Goal: Navigation & Orientation: Find specific page/section

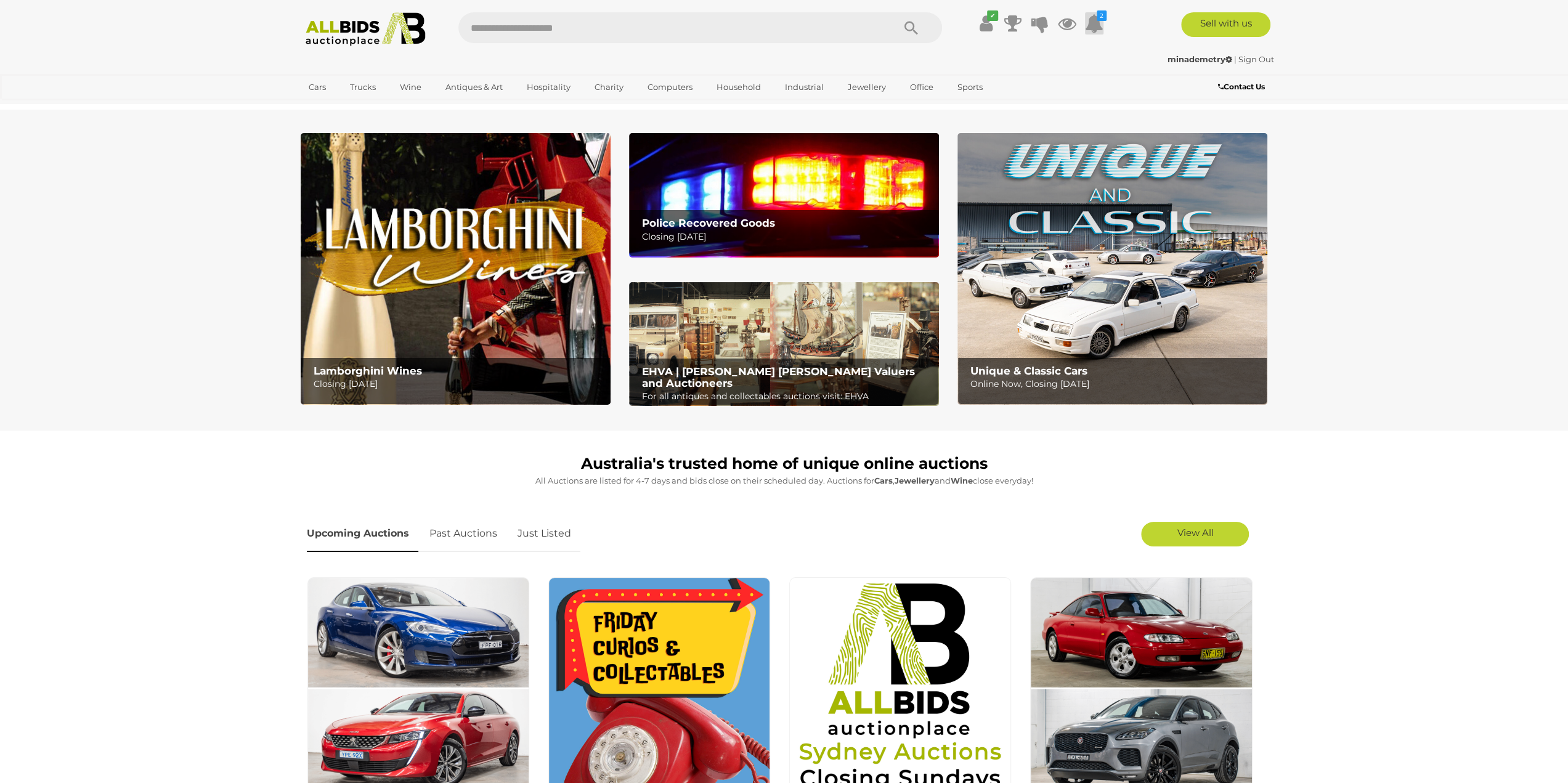
click at [1099, 21] on icon at bounding box center [1095, 23] width 19 height 22
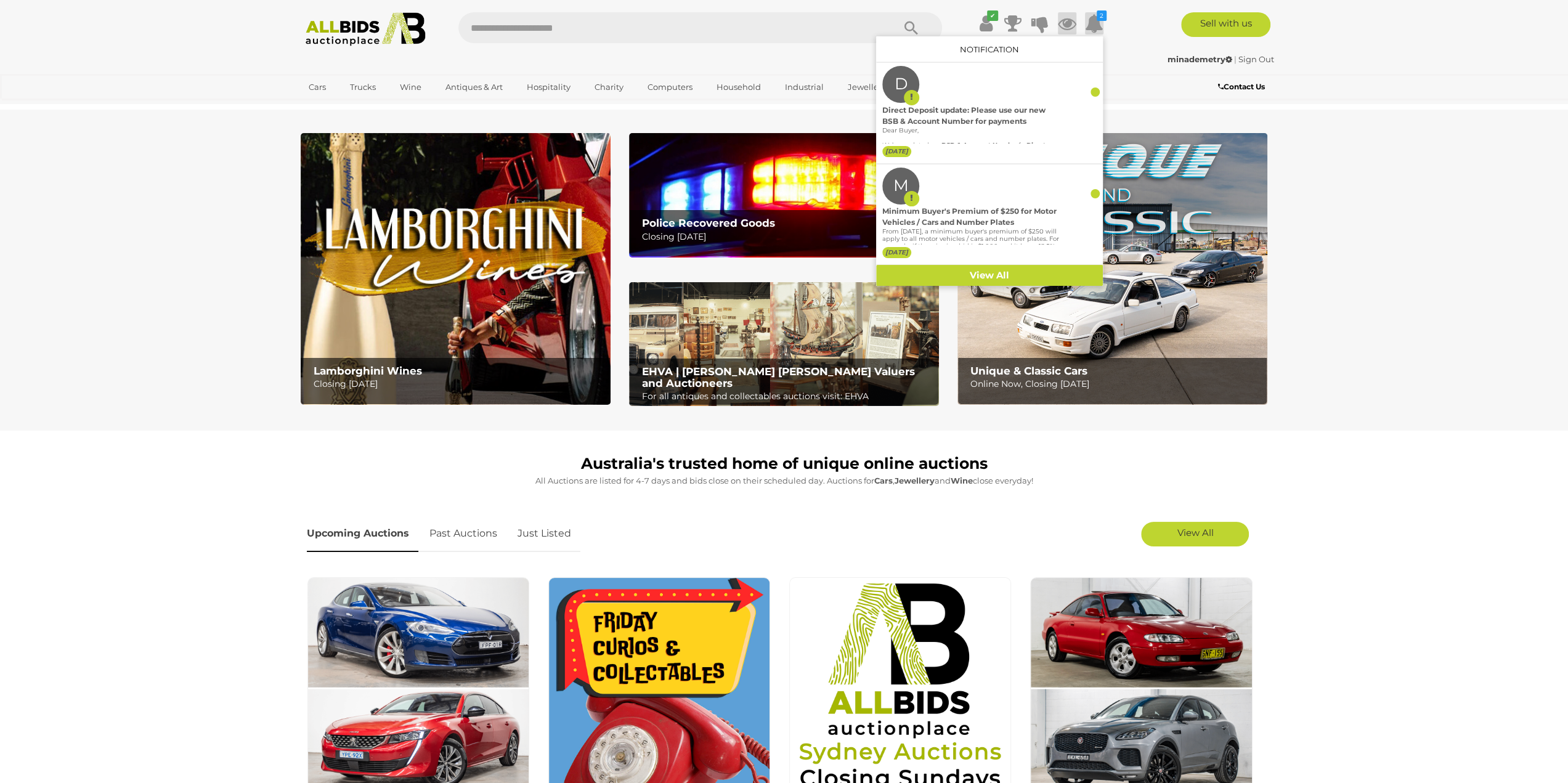
click at [1064, 24] on icon at bounding box center [1067, 23] width 19 height 22
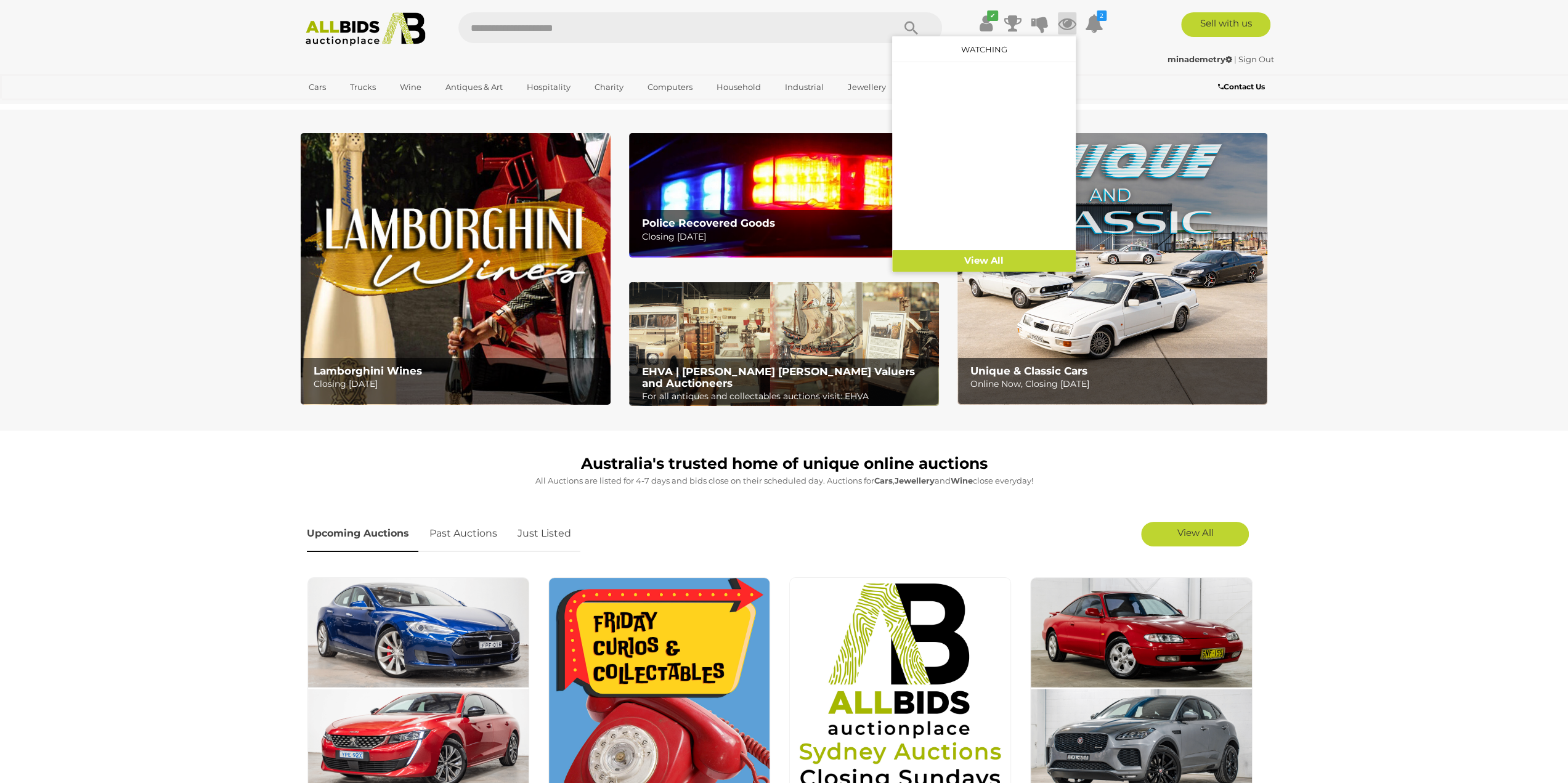
click at [94, 171] on section "Lamborghini Wines Closing Monday 13th October Police Recovered Goods Closing Tu…" at bounding box center [784, 270] width 1568 height 321
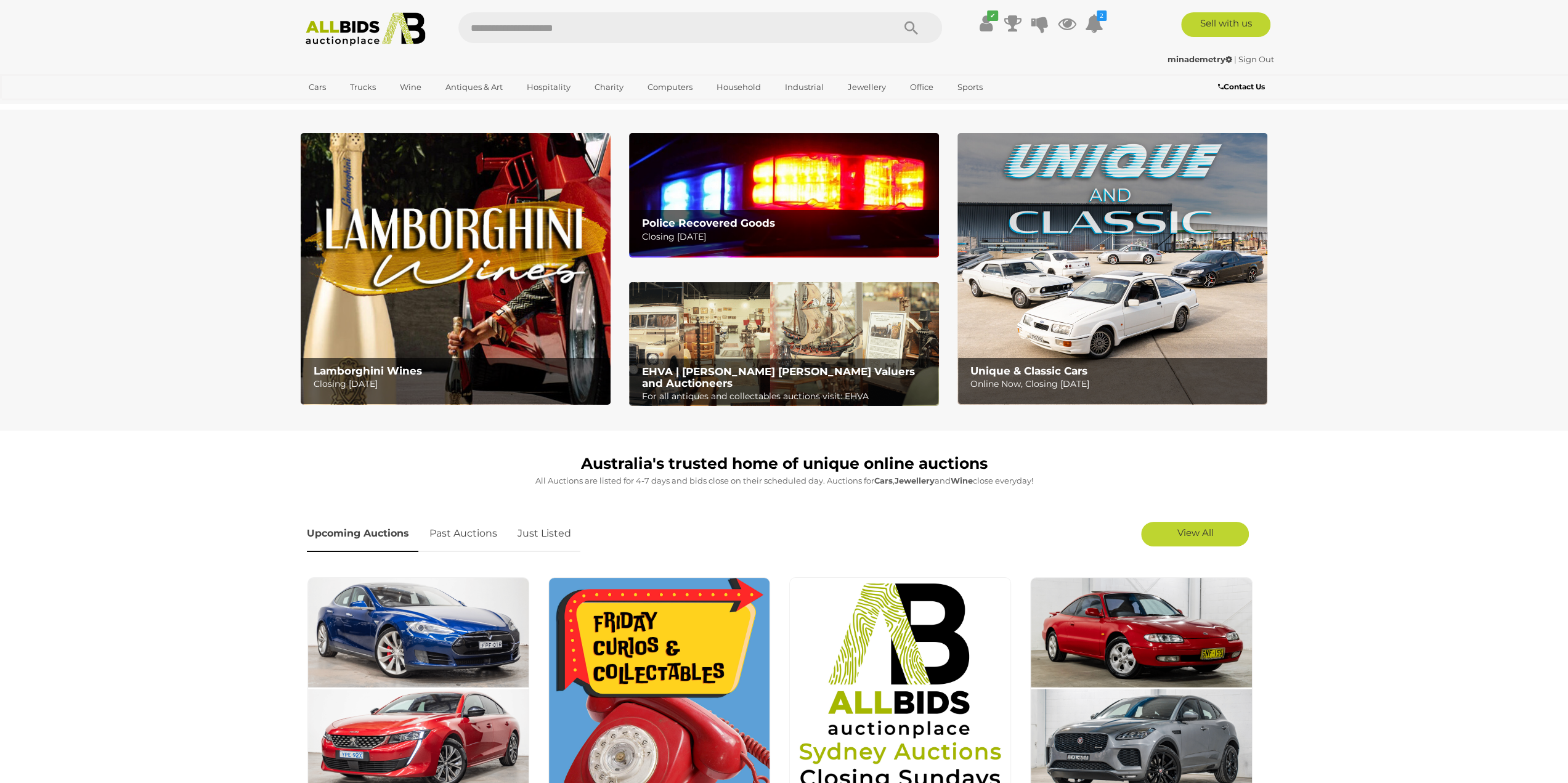
click at [655, 159] on img at bounding box center [784, 195] width 310 height 124
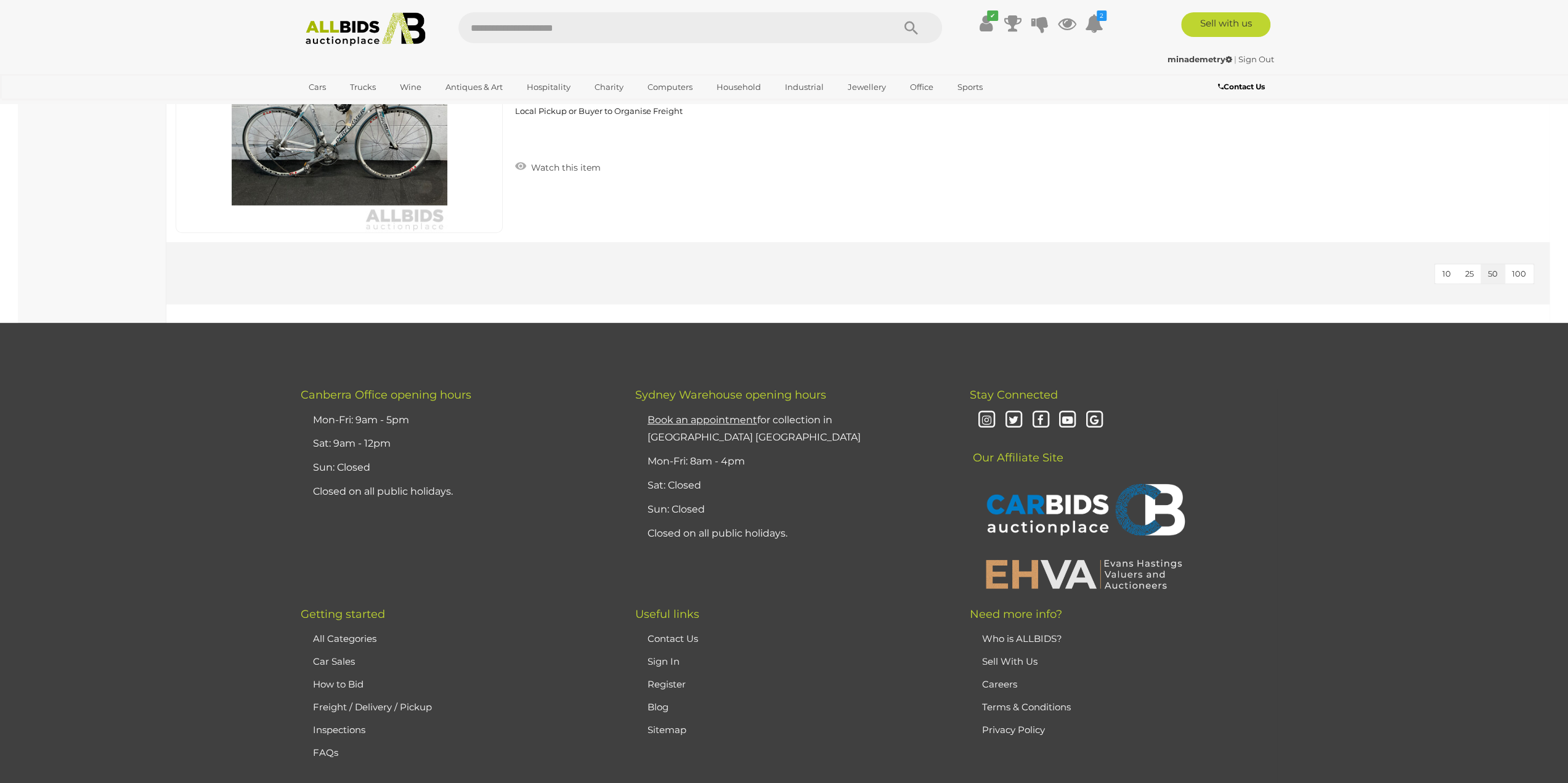
scroll to position [4929, 0]
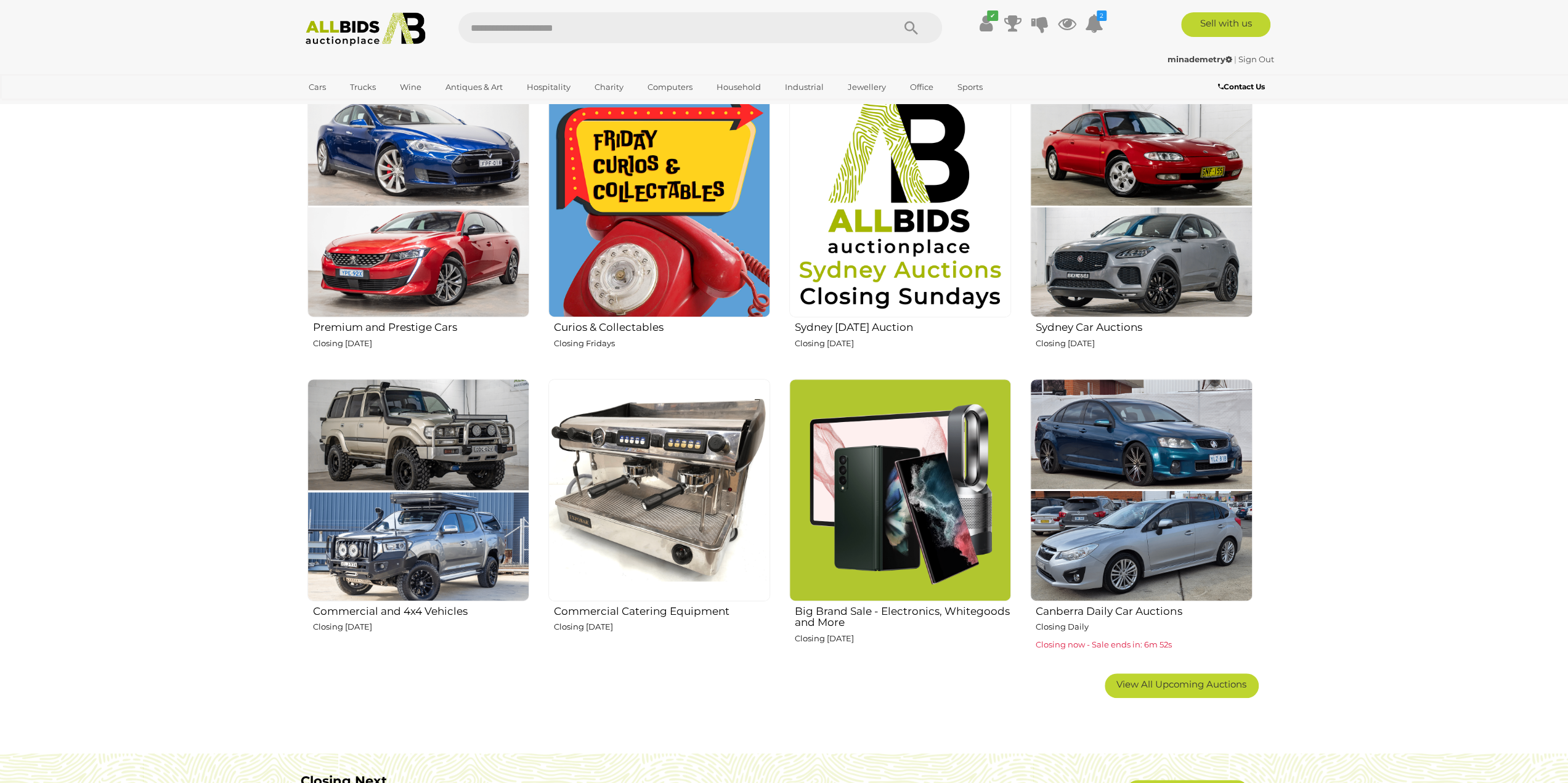
scroll to position [493, 0]
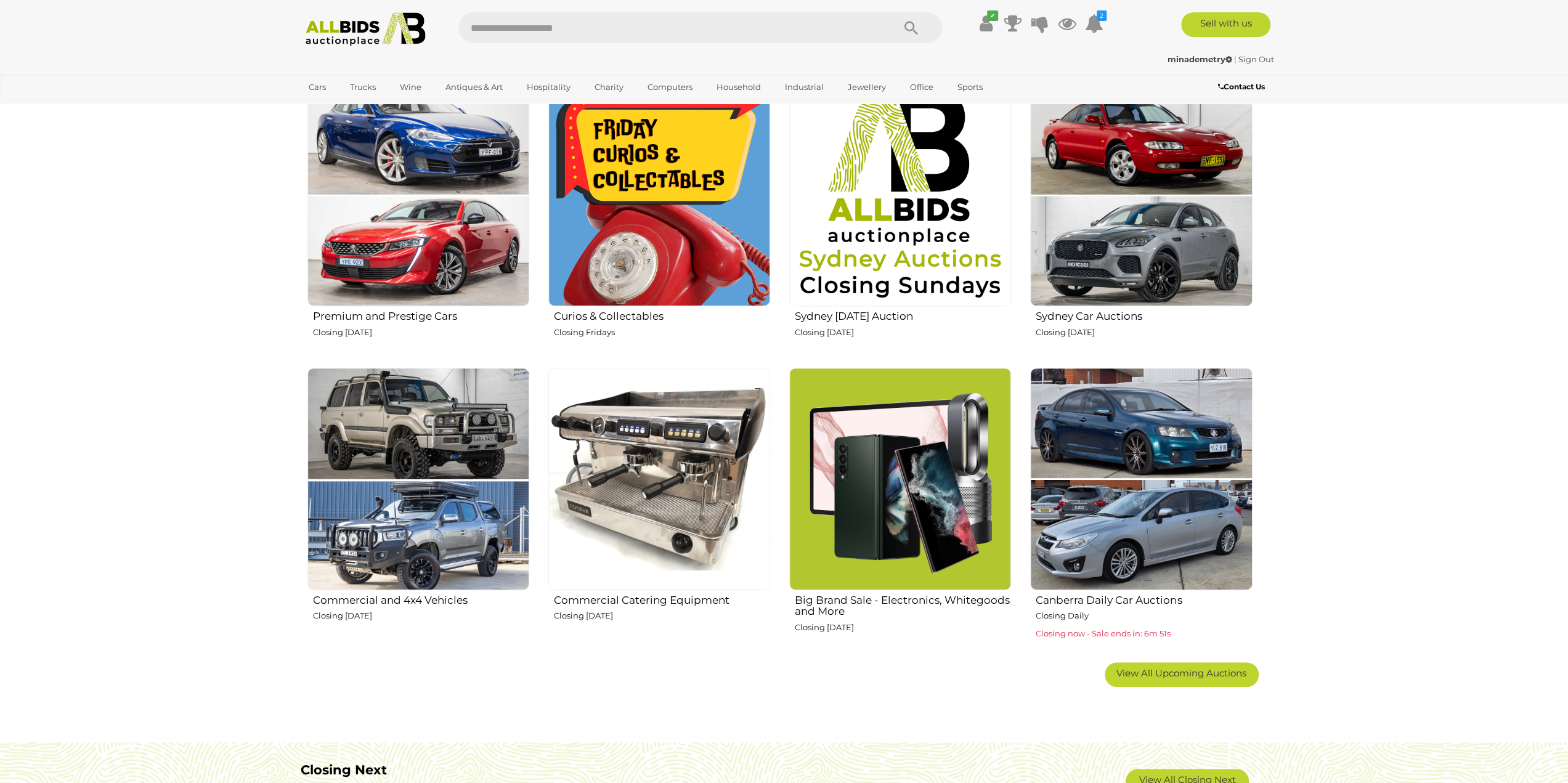
click at [932, 459] on img at bounding box center [900, 478] width 222 height 222
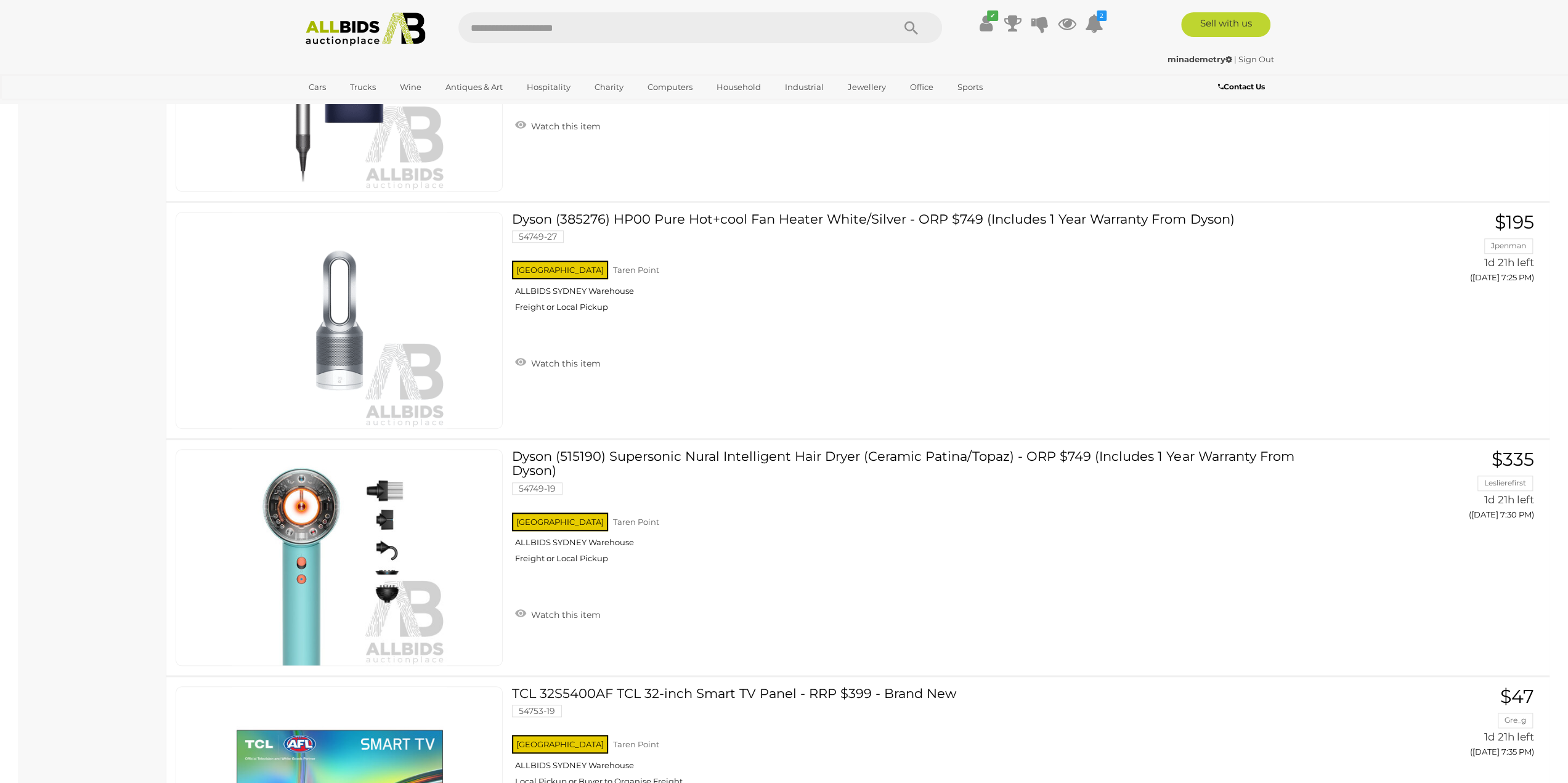
scroll to position [786, 0]
